Goal: Communication & Community: Share content

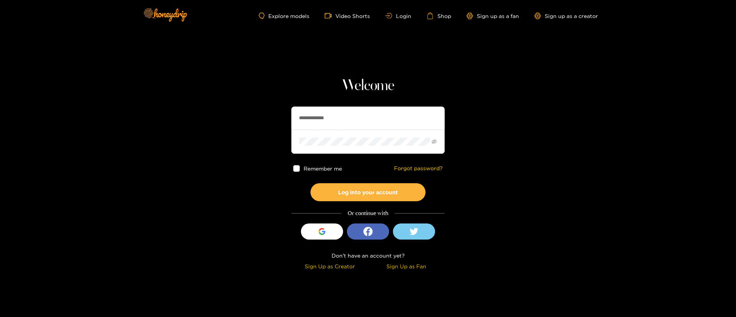
click at [321, 117] on input "**********" at bounding box center [367, 118] width 153 height 23
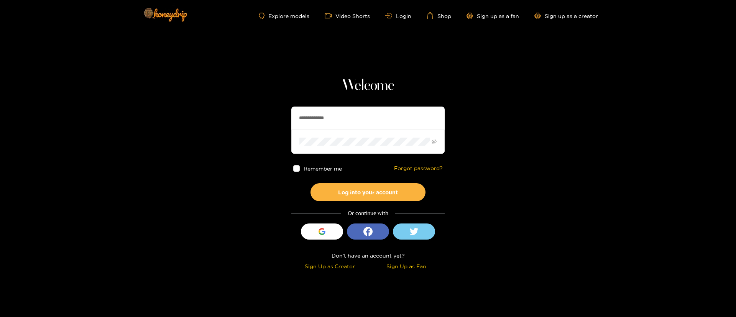
click at [321, 117] on input "**********" at bounding box center [367, 118] width 153 height 23
click at [333, 112] on input "text" at bounding box center [367, 118] width 153 height 23
click at [330, 111] on input "text" at bounding box center [367, 118] width 153 height 23
type input "**********"
click at [365, 181] on div "Remember me Forgot password?" at bounding box center [367, 169] width 153 height 30
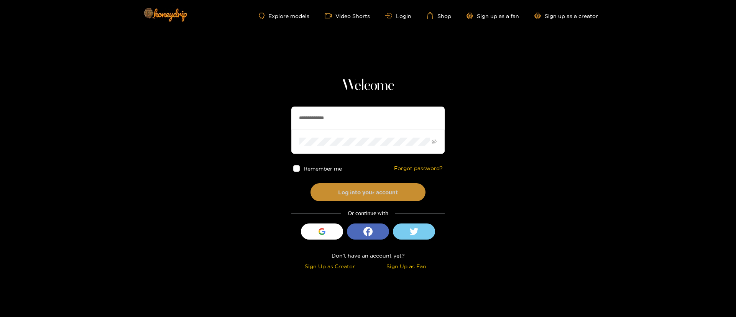
click at [361, 187] on button "Log into your account" at bounding box center [367, 192] width 115 height 18
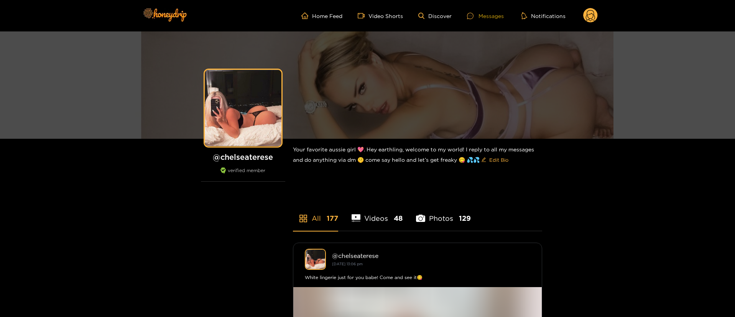
click at [473, 14] on icon at bounding box center [470, 16] width 7 height 7
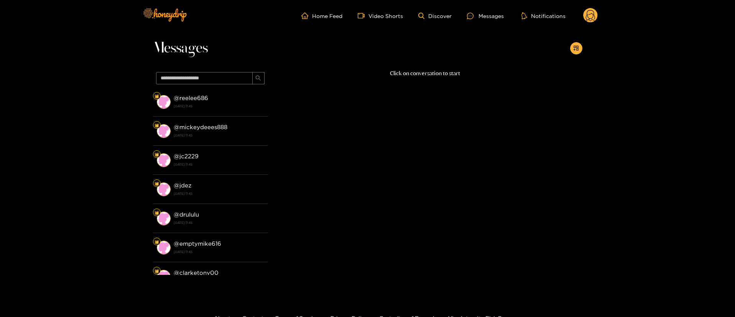
click at [583, 14] on icon at bounding box center [590, 15] width 15 height 15
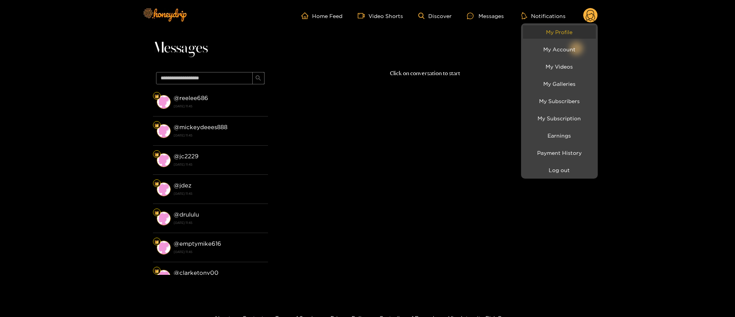
click at [574, 31] on link "My Profile" at bounding box center [559, 31] width 73 height 13
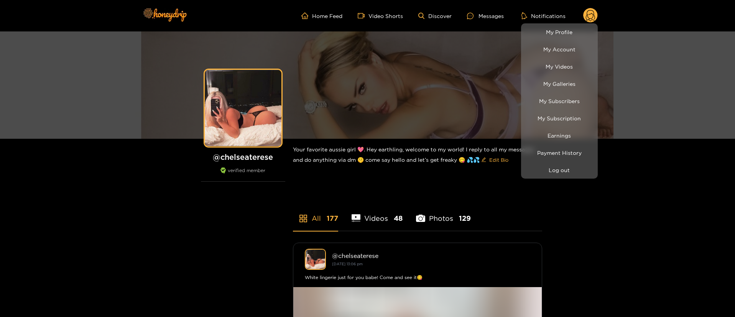
click at [477, 20] on div at bounding box center [367, 158] width 735 height 317
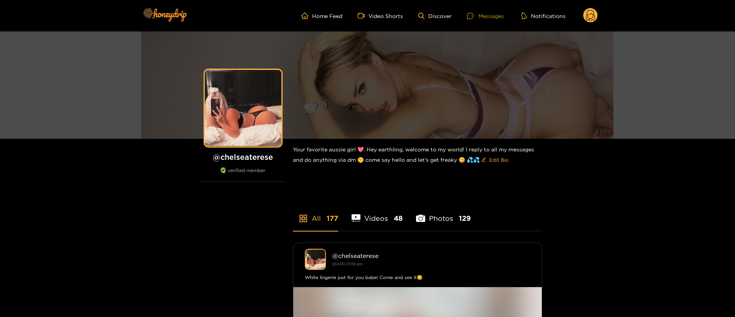
click at [484, 13] on div "Messages" at bounding box center [485, 15] width 37 height 9
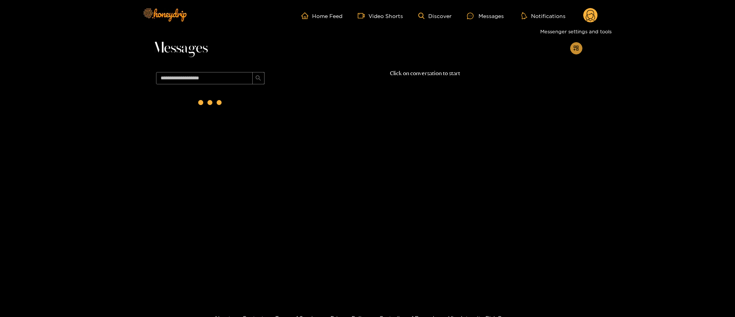
click at [574, 46] on icon "appstore-add" at bounding box center [575, 48] width 5 height 5
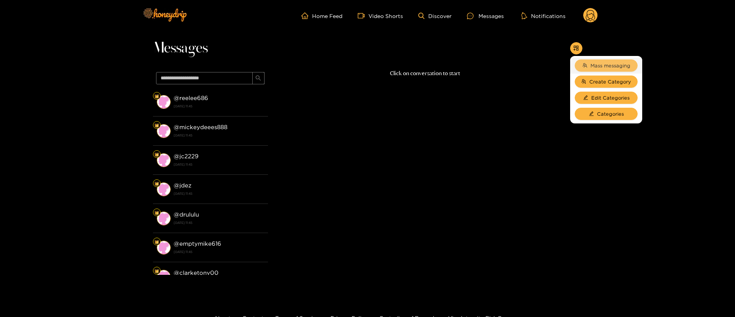
click at [598, 62] on span "Mass messaging" at bounding box center [610, 66] width 40 height 8
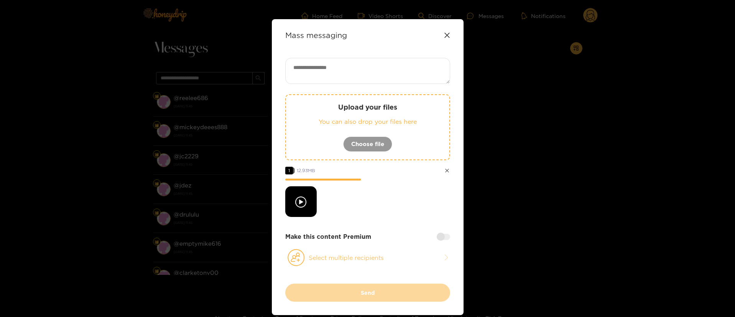
click at [345, 265] on button "Select multiple recipients" at bounding box center [367, 258] width 165 height 18
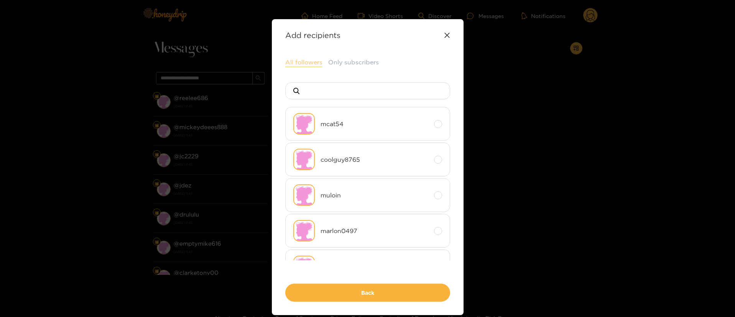
click at [303, 63] on button "All followers" at bounding box center [303, 62] width 37 height 9
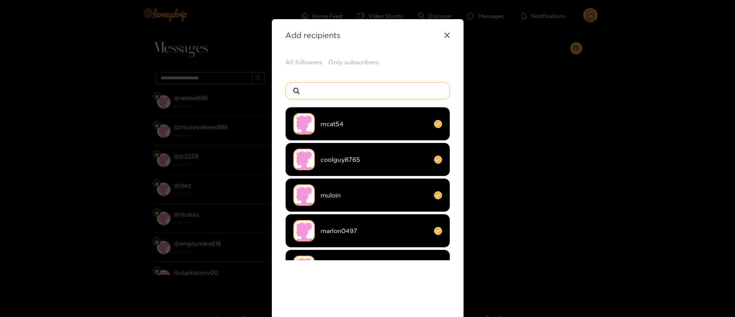
click at [340, 95] on input at bounding box center [370, 91] width 135 height 16
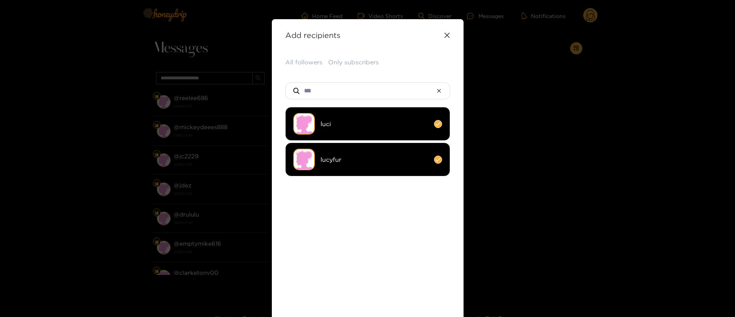
click at [344, 118] on li "luci" at bounding box center [367, 124] width 165 height 34
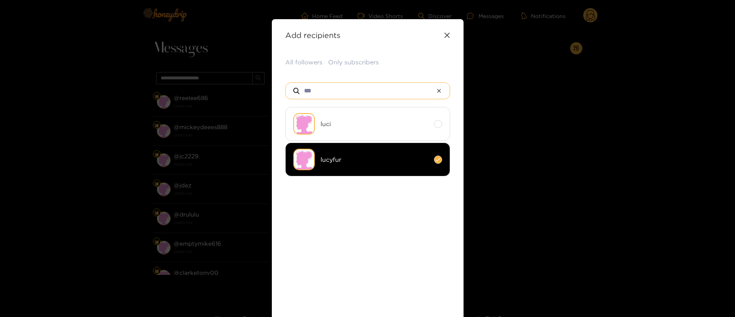
click at [336, 90] on input "***" at bounding box center [367, 91] width 129 height 16
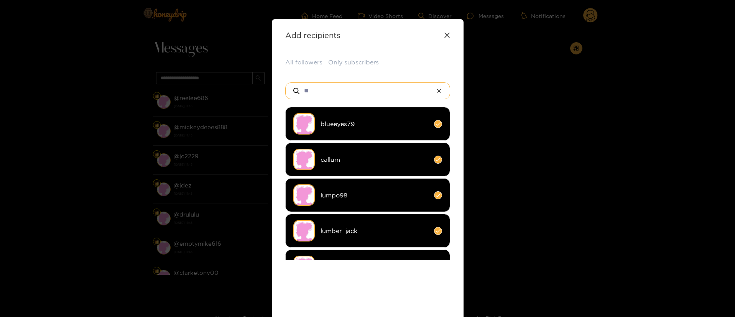
type input "*"
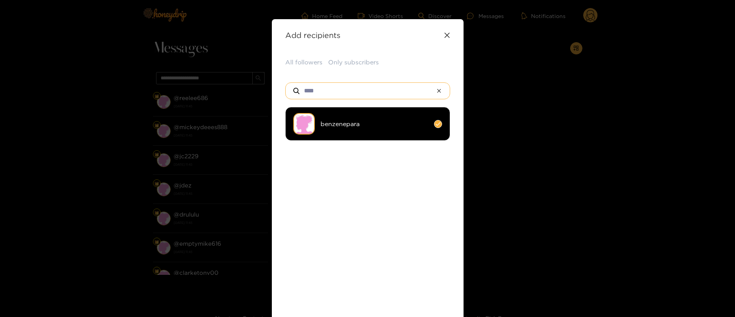
type input "****"
click at [339, 125] on span "benzenepara" at bounding box center [374, 124] width 108 height 9
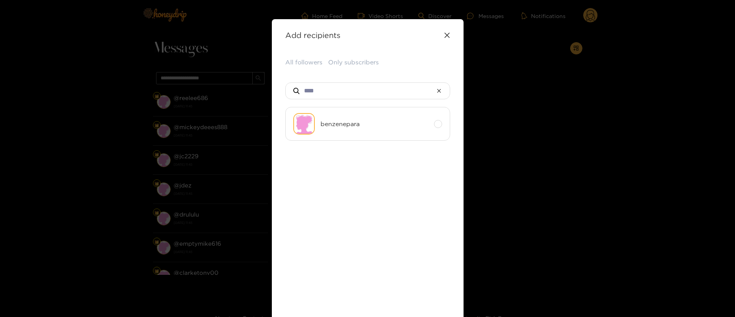
click at [360, 203] on ul "benzenepara" at bounding box center [367, 183] width 165 height 153
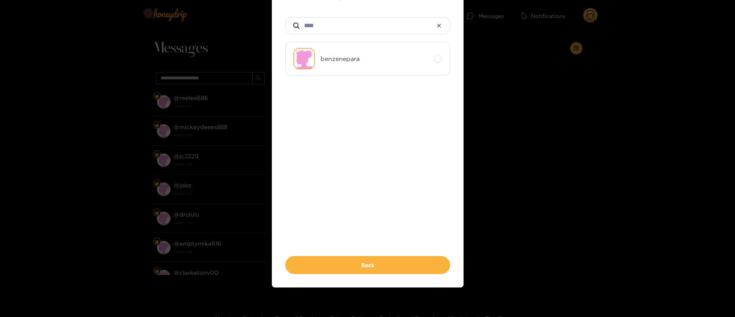
scroll to position [66, 0]
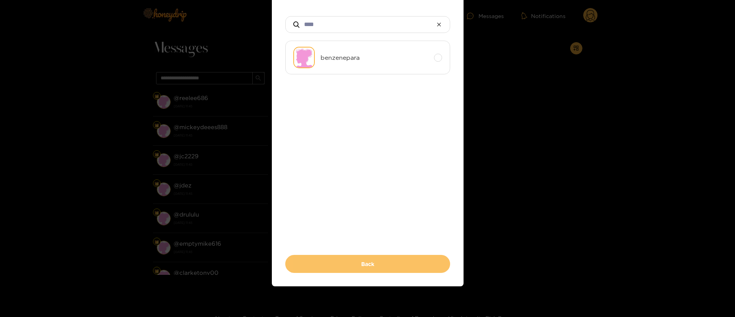
click at [350, 263] on button "Back" at bounding box center [367, 264] width 165 height 18
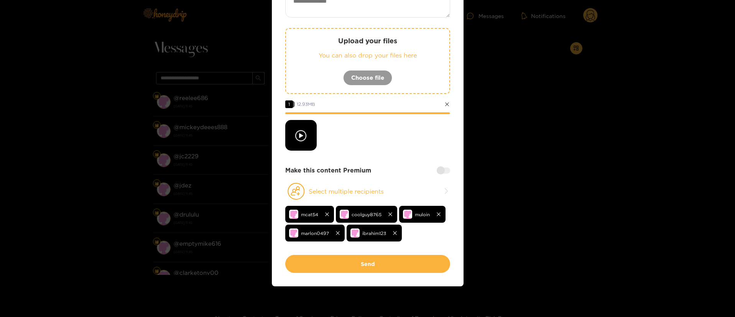
click at [368, 148] on div at bounding box center [367, 135] width 165 height 31
click at [400, 135] on div at bounding box center [367, 135] width 165 height 31
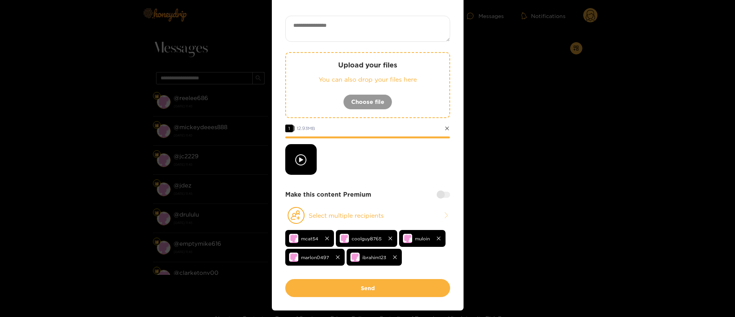
scroll to position [20, 0]
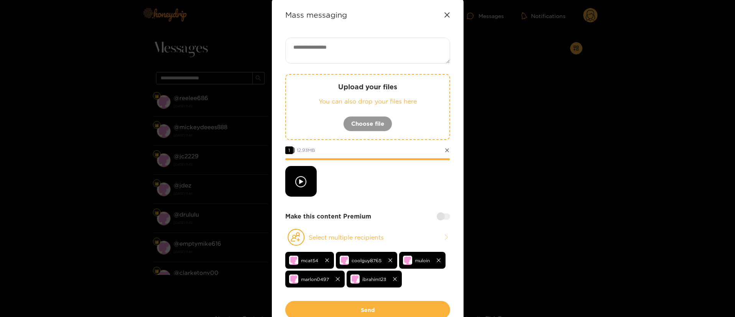
click at [357, 50] on textarea at bounding box center [367, 51] width 165 height 26
click at [335, 48] on textarea at bounding box center [367, 51] width 165 height 26
paste textarea "**********"
type textarea "**********"
click at [440, 217] on div at bounding box center [443, 216] width 13 height 6
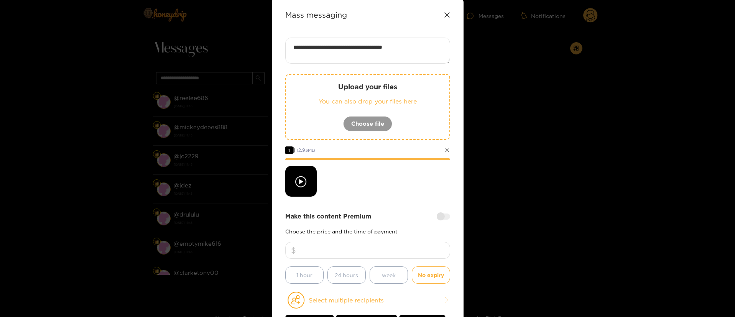
click at [405, 249] on input "number" at bounding box center [367, 250] width 165 height 17
type input "**"
click at [370, 192] on div at bounding box center [367, 181] width 165 height 31
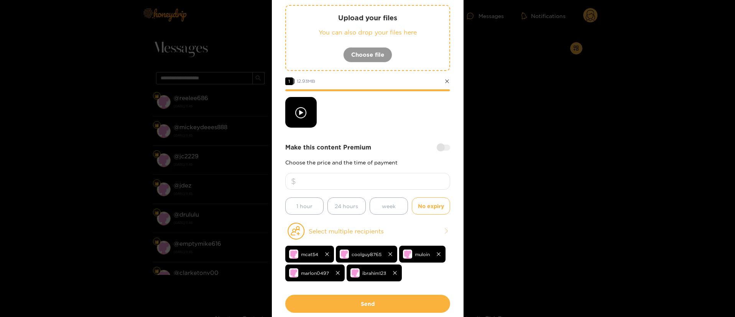
scroll to position [112, 0]
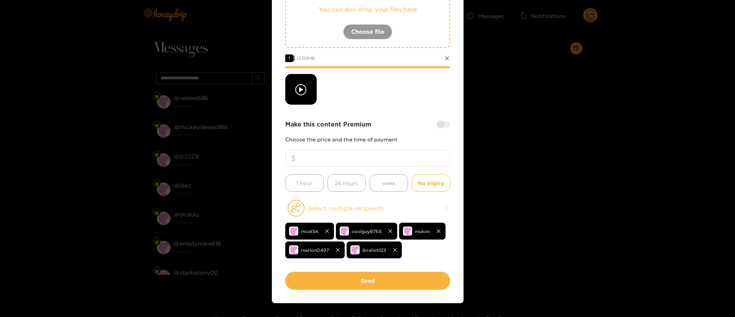
click at [392, 200] on button "Select multiple recipients" at bounding box center [367, 208] width 165 height 18
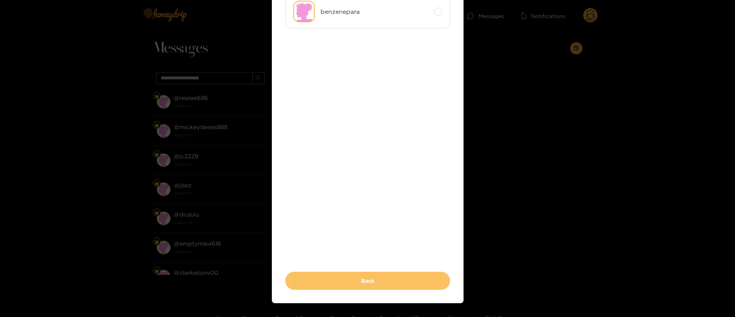
click at [381, 284] on button "Back" at bounding box center [367, 281] width 165 height 18
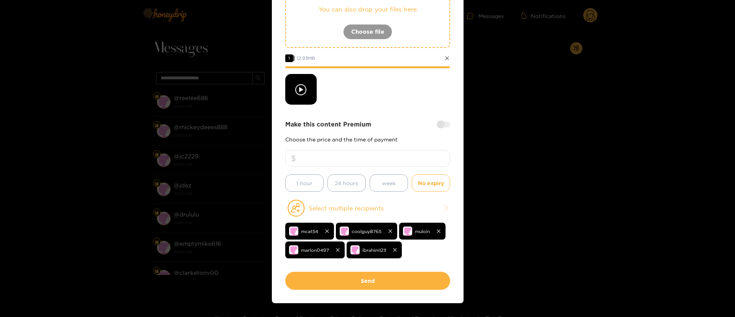
click at [381, 284] on button "Send" at bounding box center [367, 281] width 165 height 18
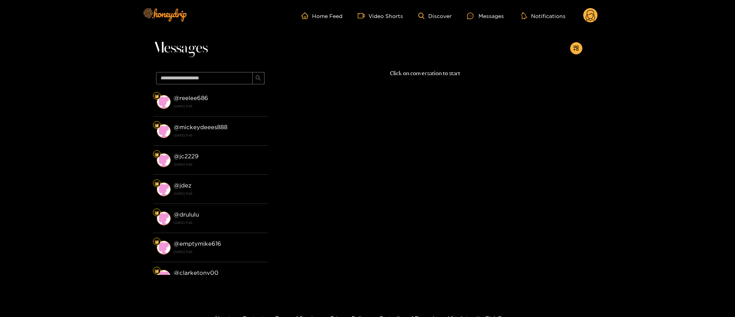
click at [591, 17] on circle at bounding box center [590, 15] width 15 height 15
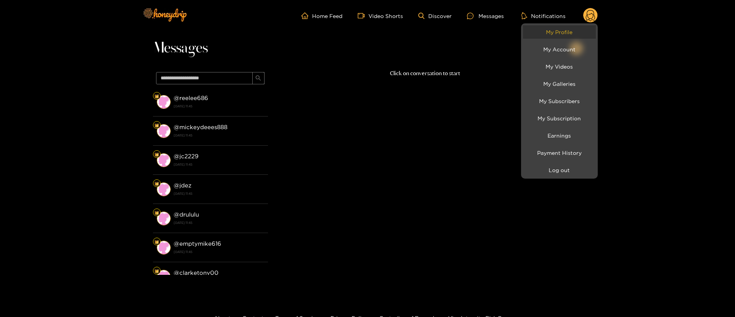
click at [579, 31] on link "My Profile" at bounding box center [559, 31] width 73 height 13
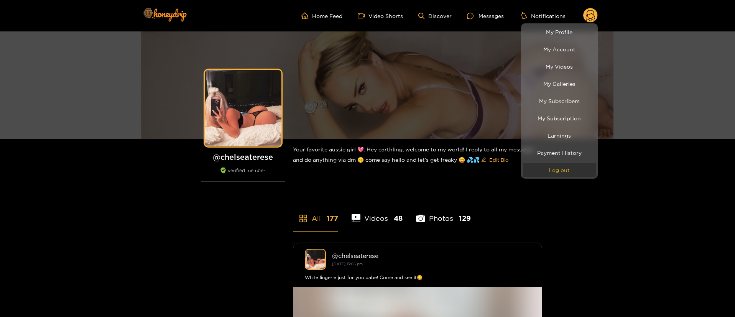
click at [552, 167] on button "Log out" at bounding box center [559, 169] width 73 height 13
